Goal: Check status: Check status

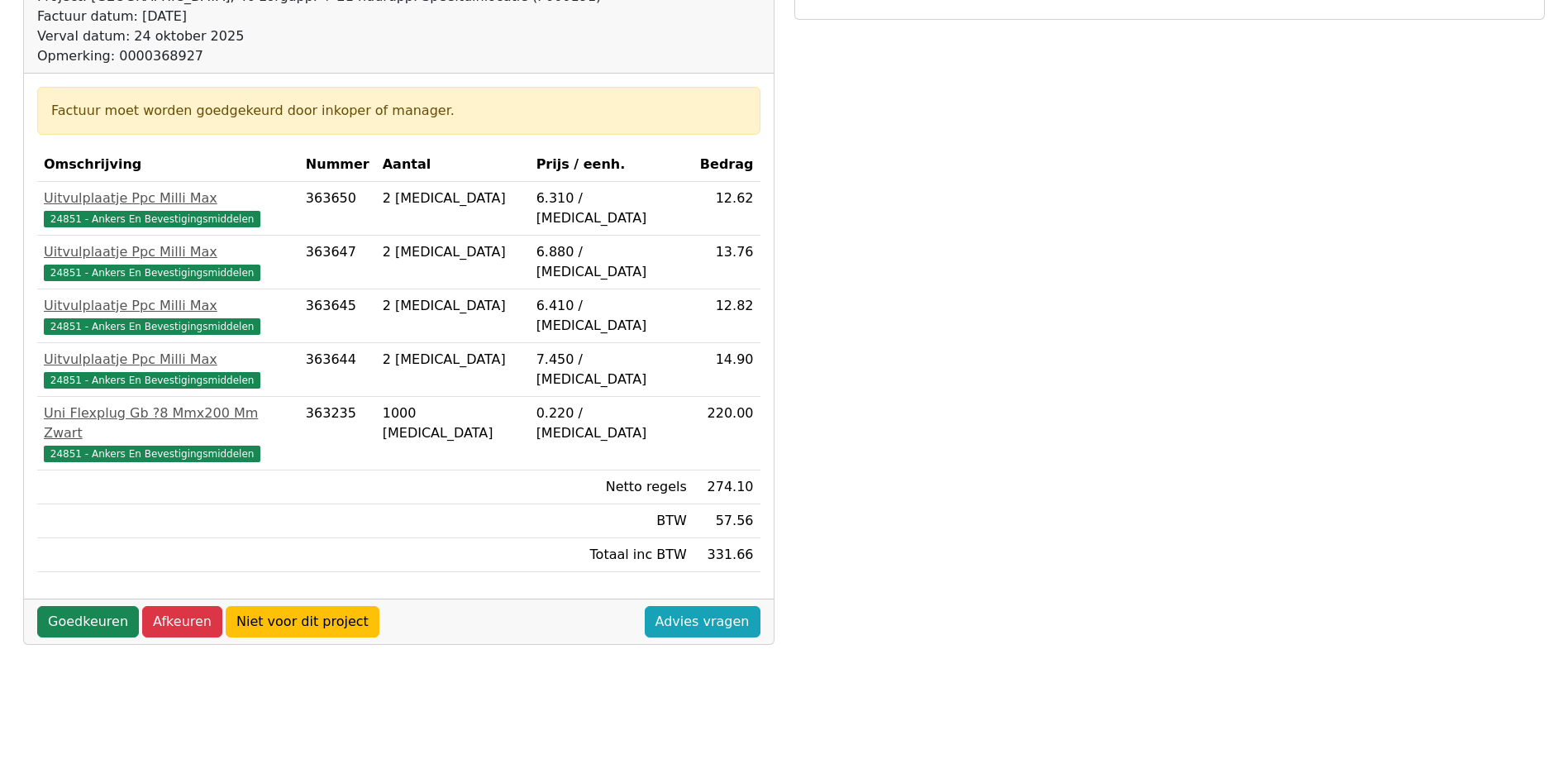
scroll to position [331, 0]
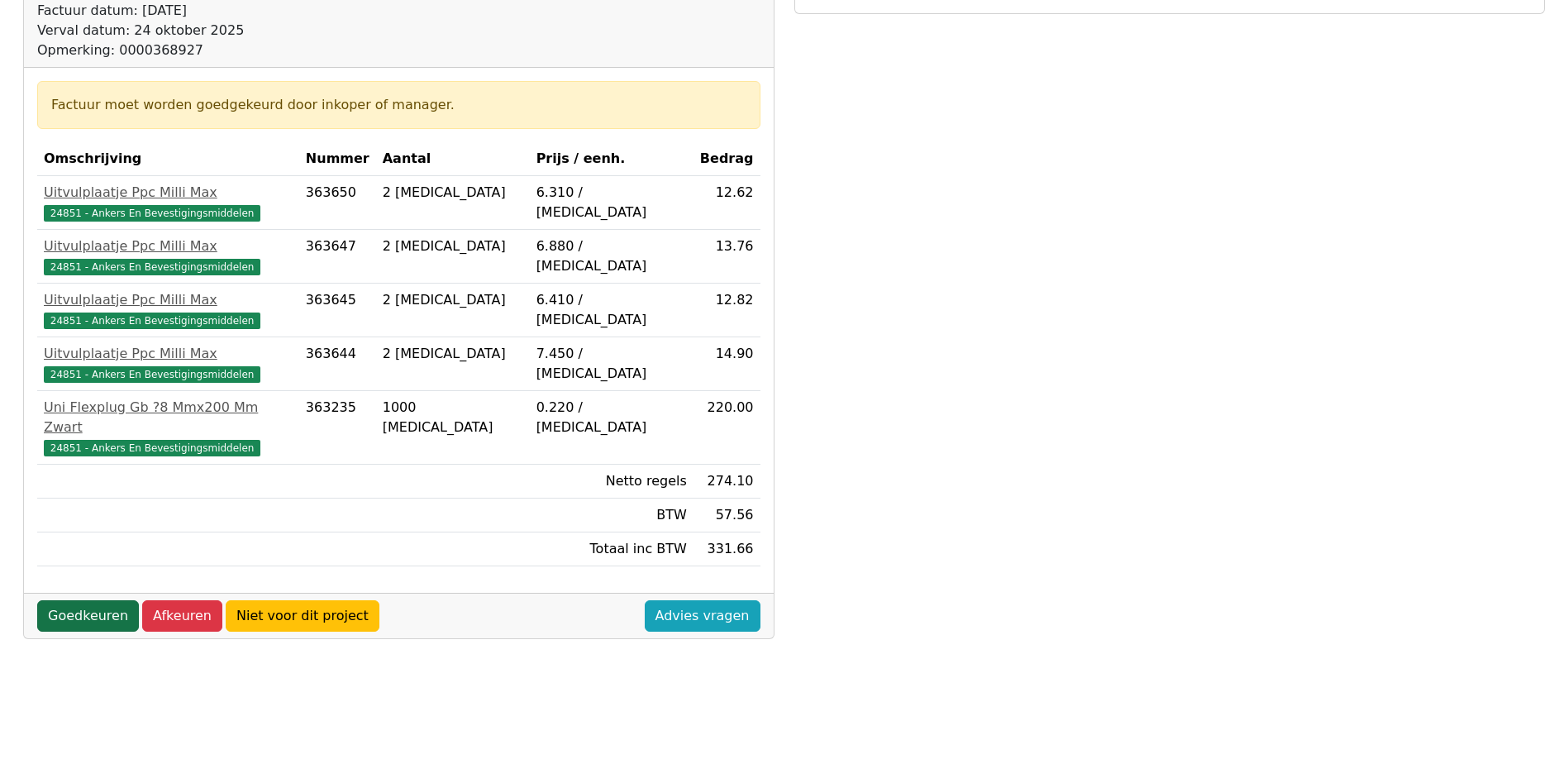
click at [98, 602] on link "Goedkeuren" at bounding box center [88, 616] width 102 height 32
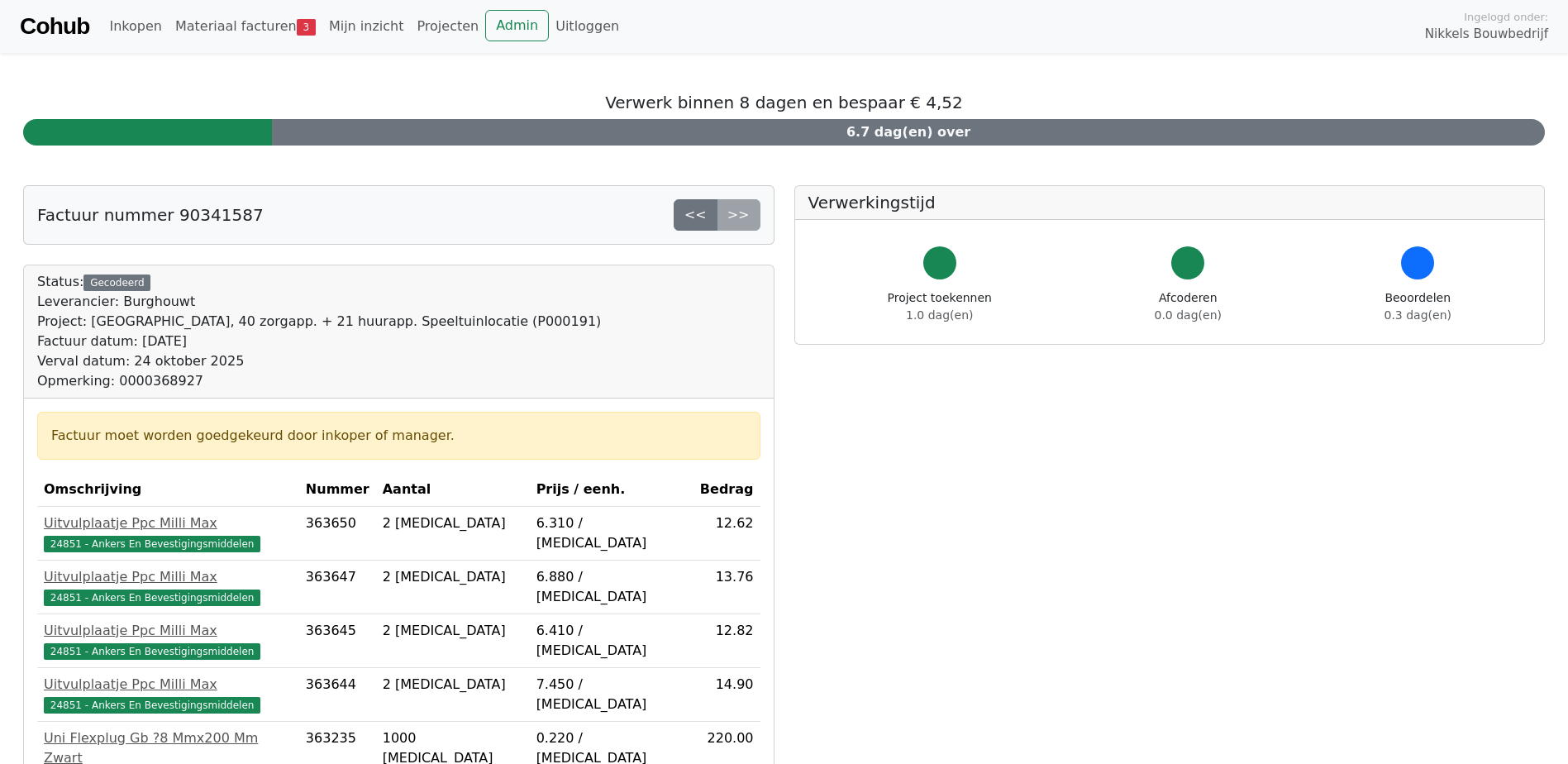
scroll to position [331, 0]
